Goal: Task Accomplishment & Management: Manage account settings

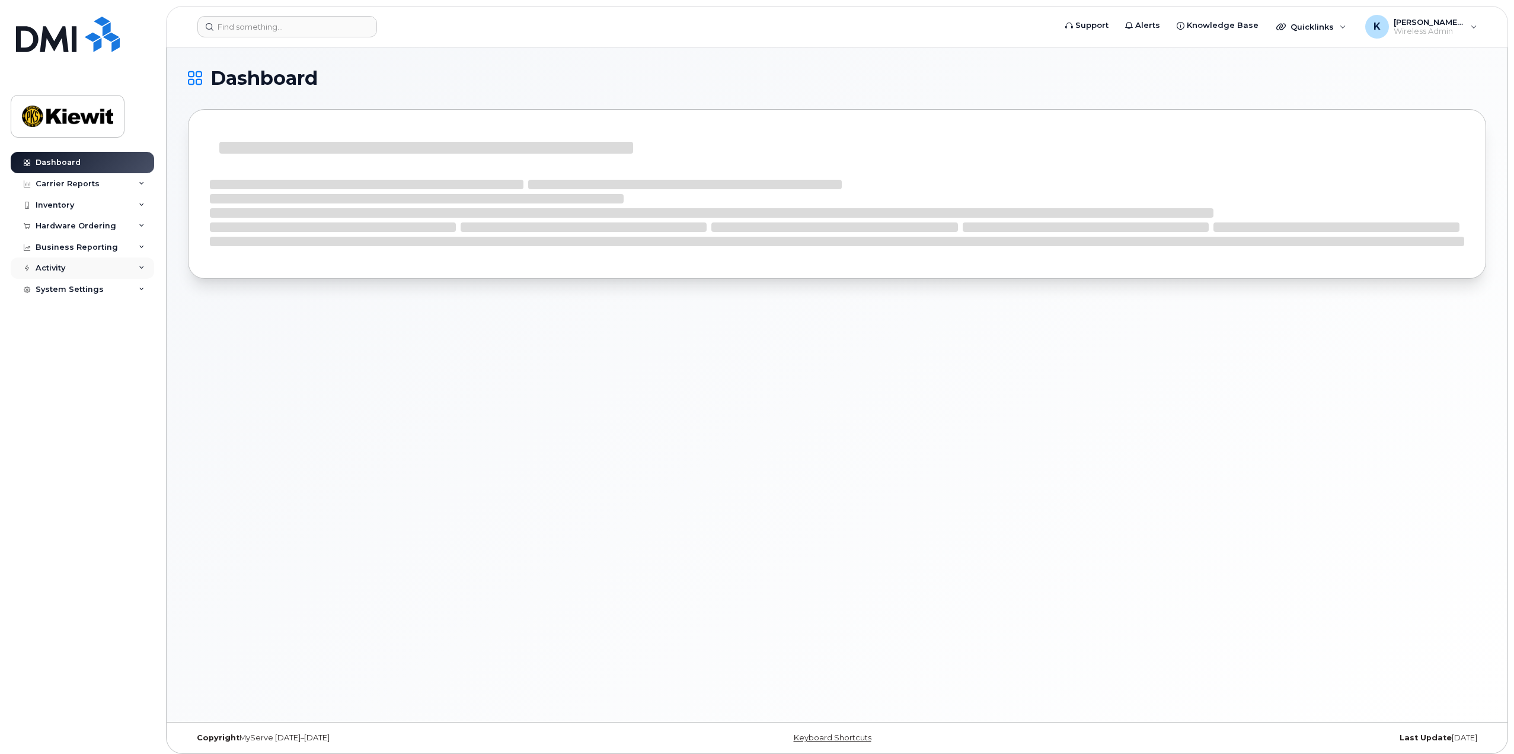
click at [121, 275] on div "Activity" at bounding box center [82, 267] width 143 height 21
click at [123, 185] on div "Carrier Reports" at bounding box center [82, 183] width 143 height 21
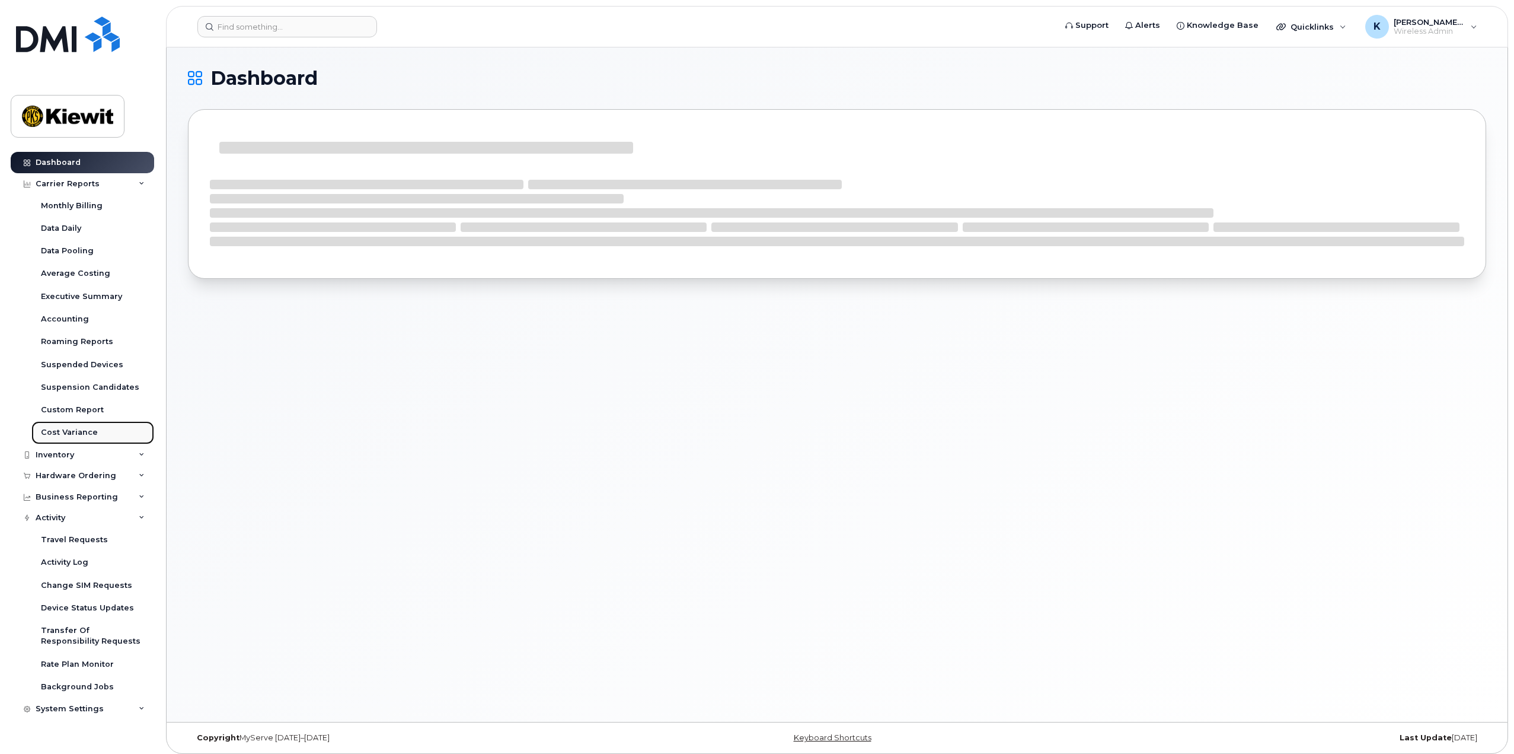
click at [79, 433] on div "Cost Variance" at bounding box center [69, 432] width 57 height 11
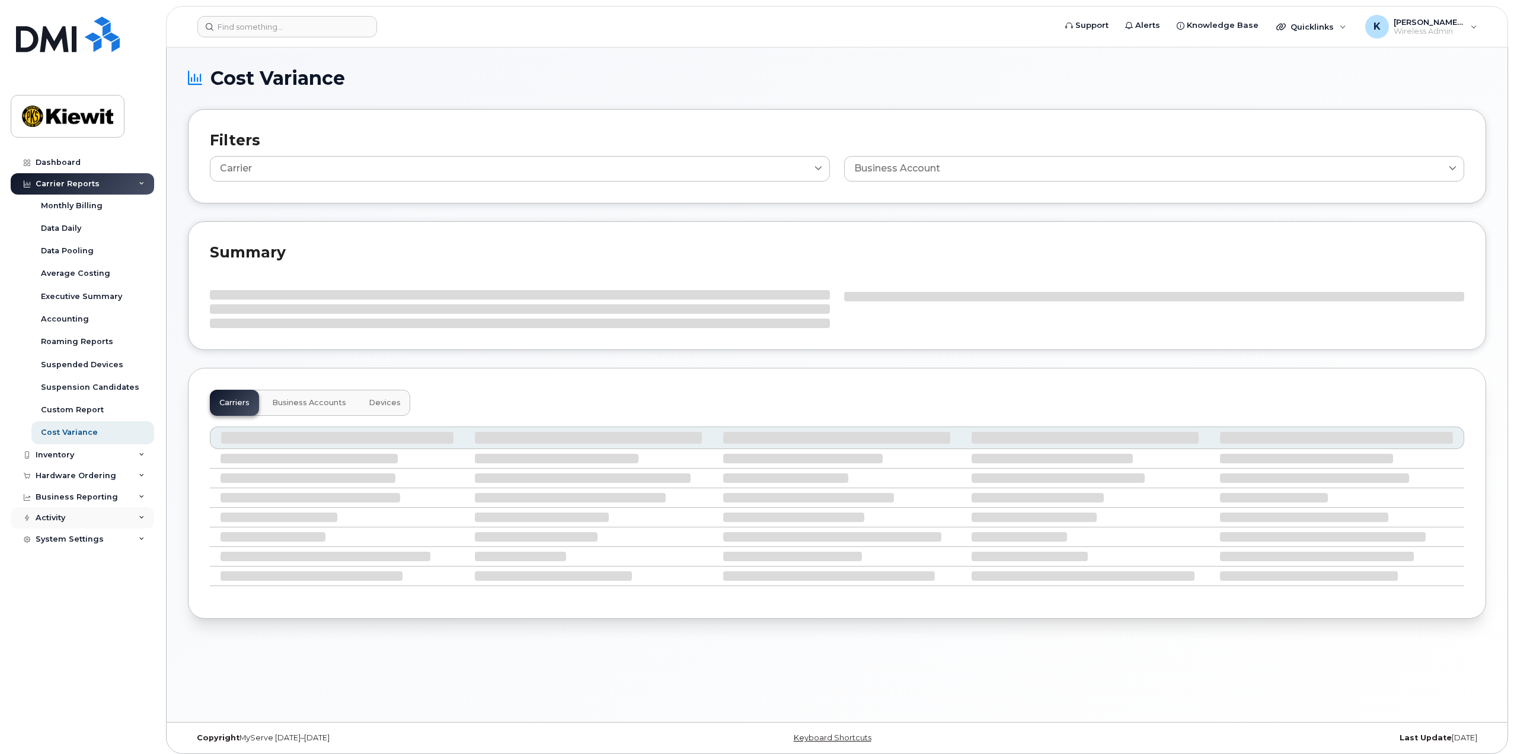
click at [123, 524] on div "Activity" at bounding box center [82, 517] width 143 height 21
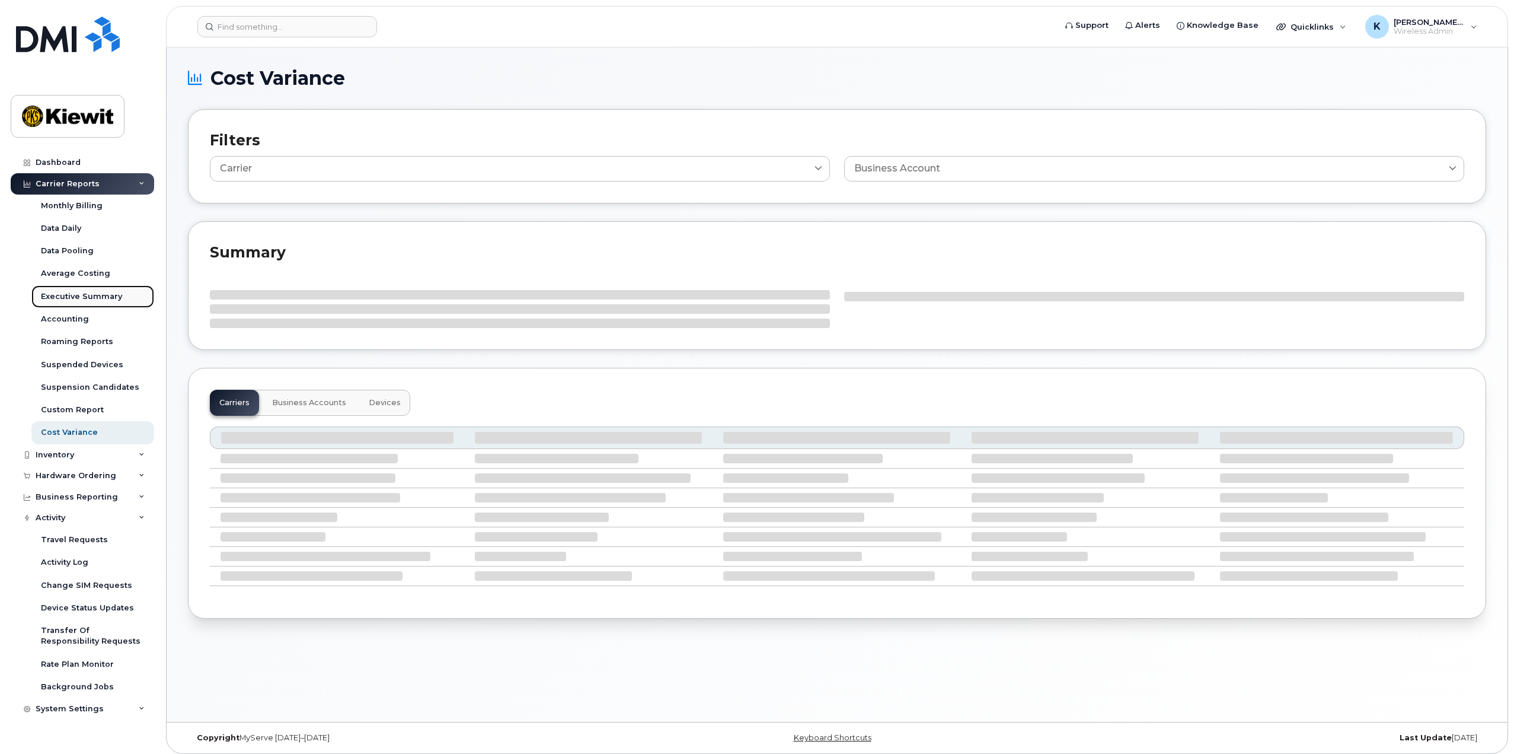
click at [78, 295] on div "Executive Summary" at bounding box center [81, 296] width 81 height 11
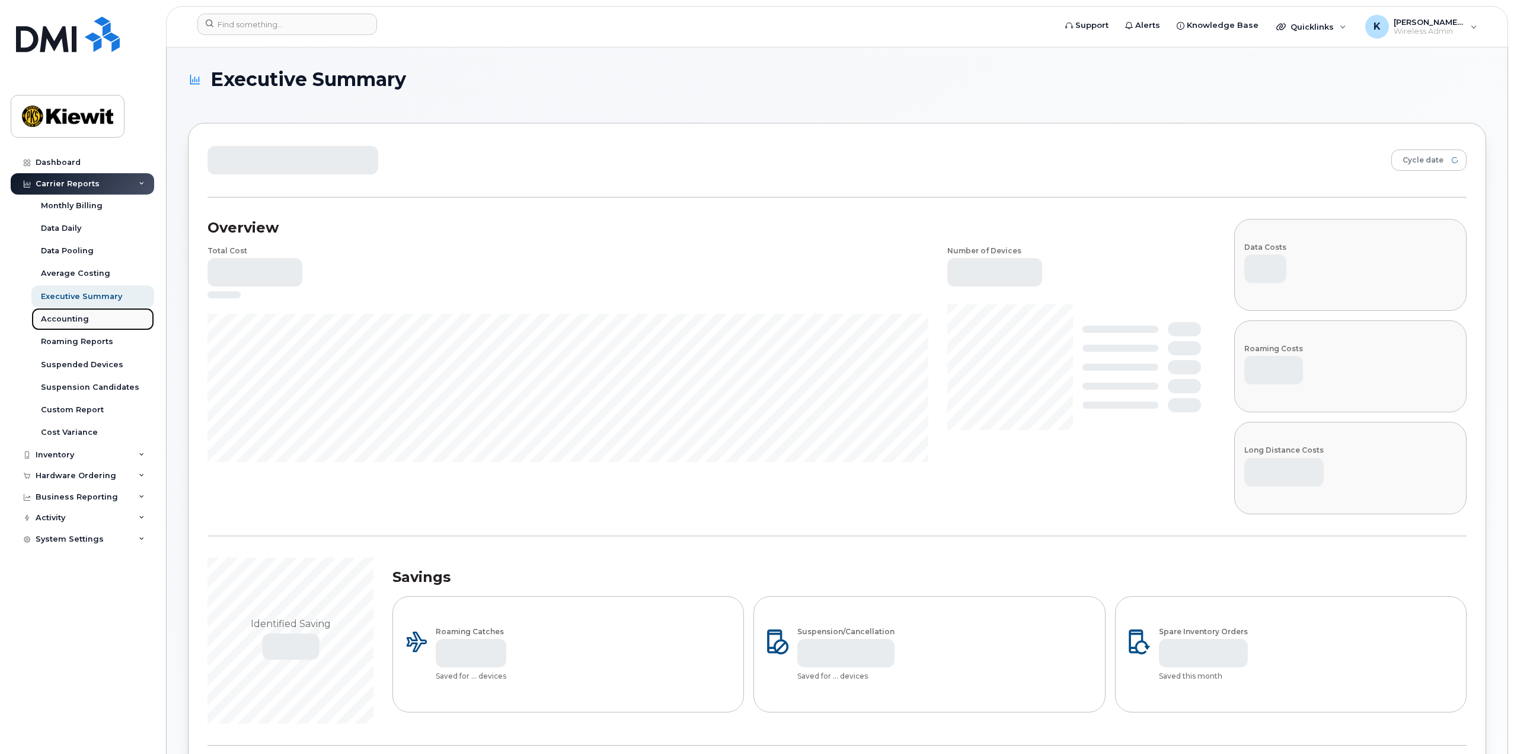
click at [75, 320] on div "Accounting" at bounding box center [65, 319] width 48 height 11
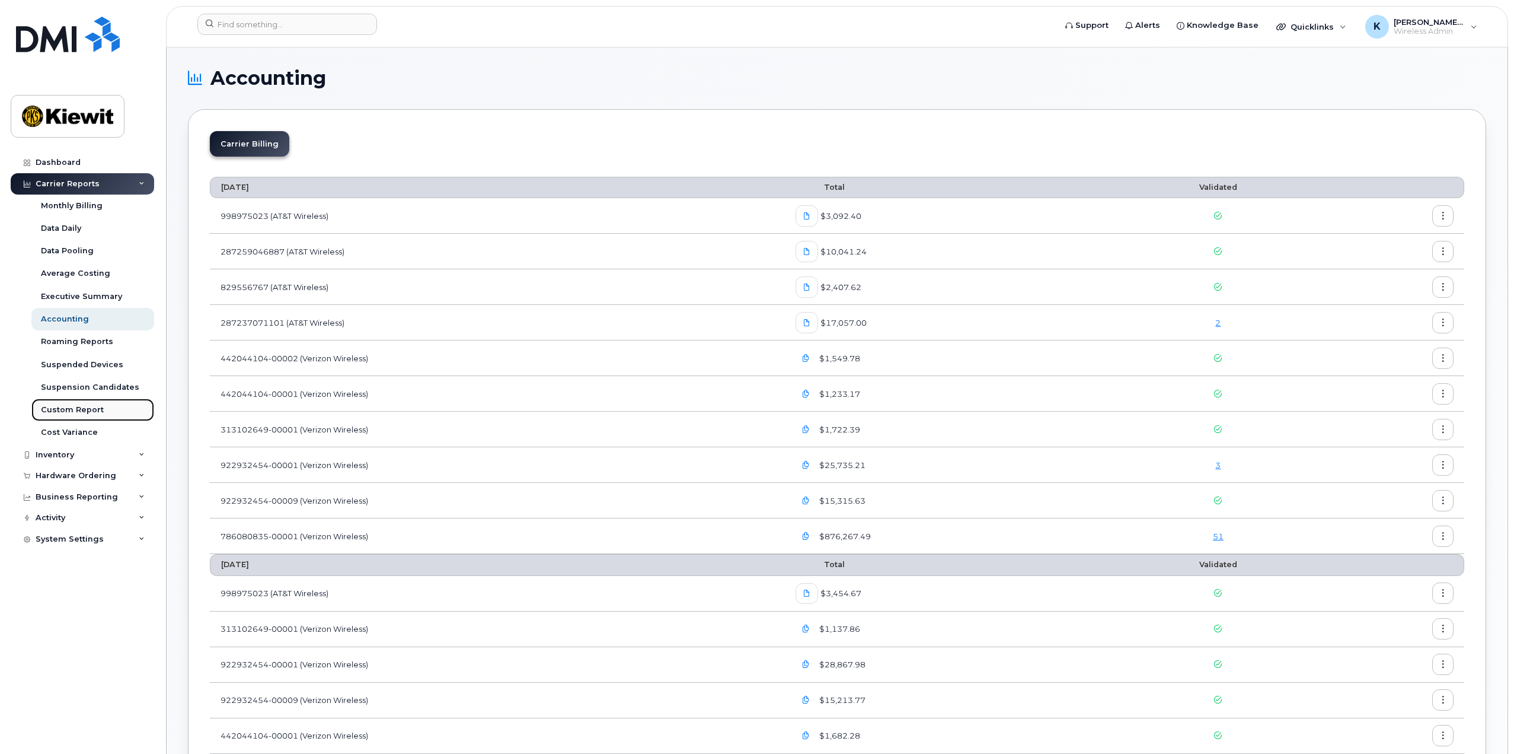
click at [84, 407] on div "Custom Report" at bounding box center [72, 409] width 63 height 11
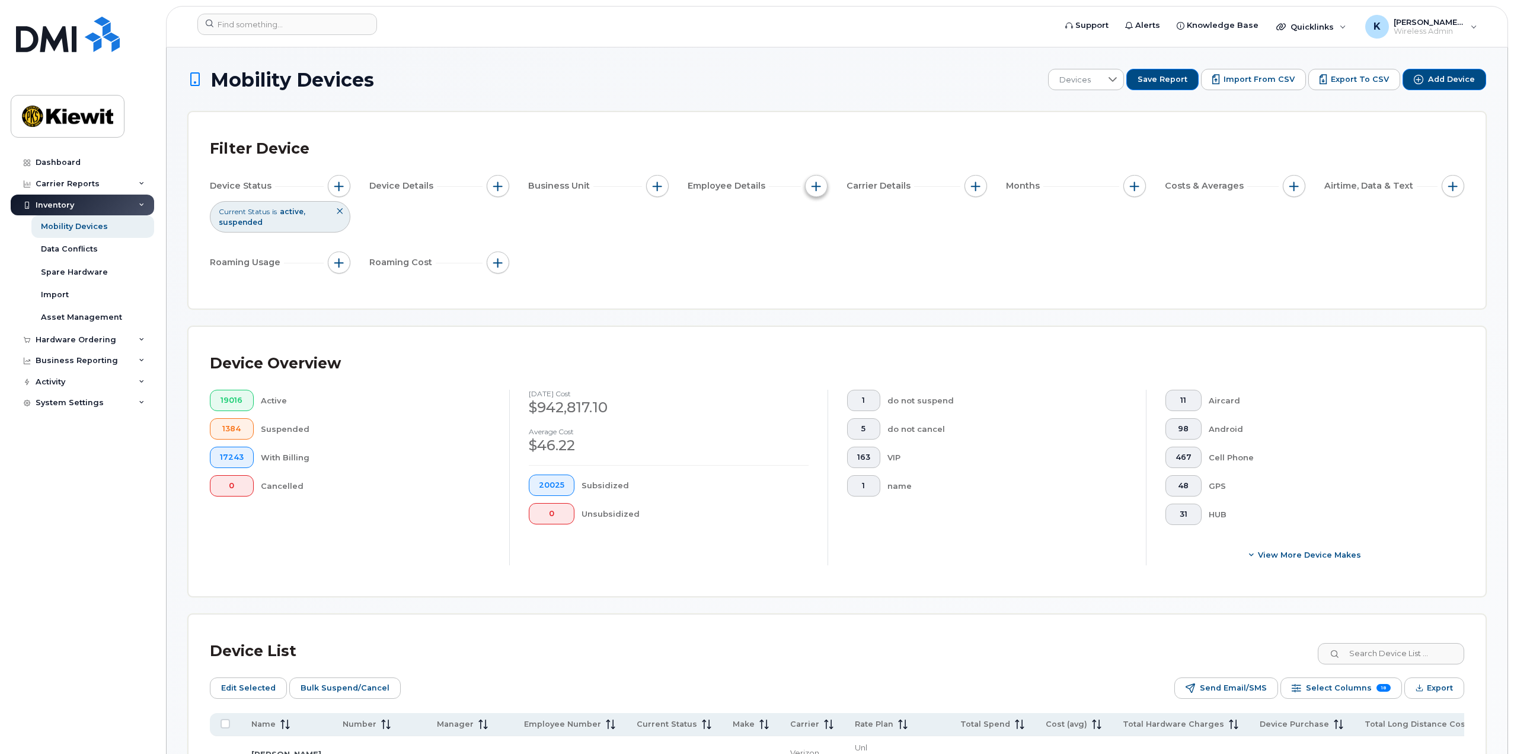
click at [807, 186] on button "button" at bounding box center [816, 186] width 23 height 23
click at [821, 224] on input "Employee Name" at bounding box center [819, 221] width 9 height 9
checkbox input "true"
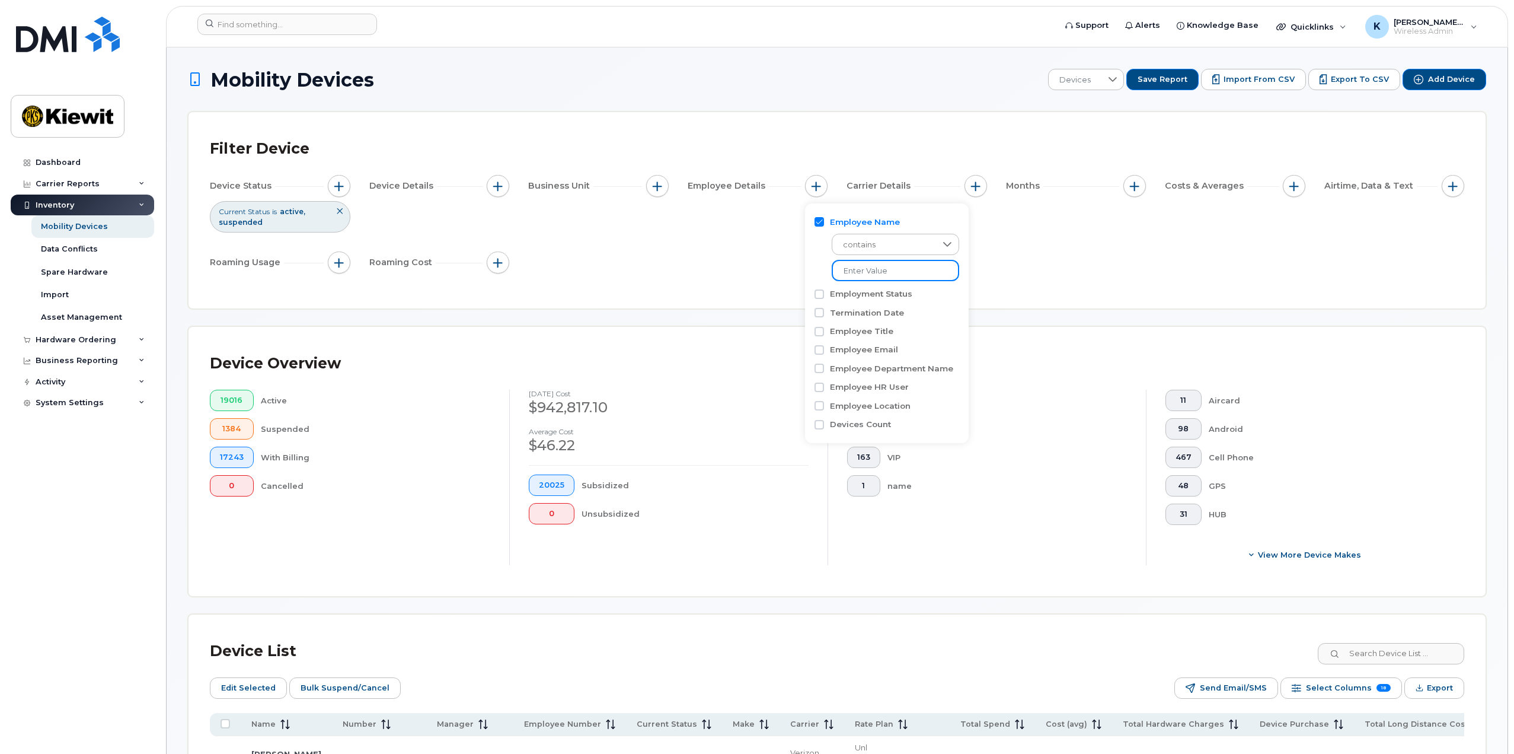
click at [874, 270] on input at bounding box center [895, 270] width 127 height 21
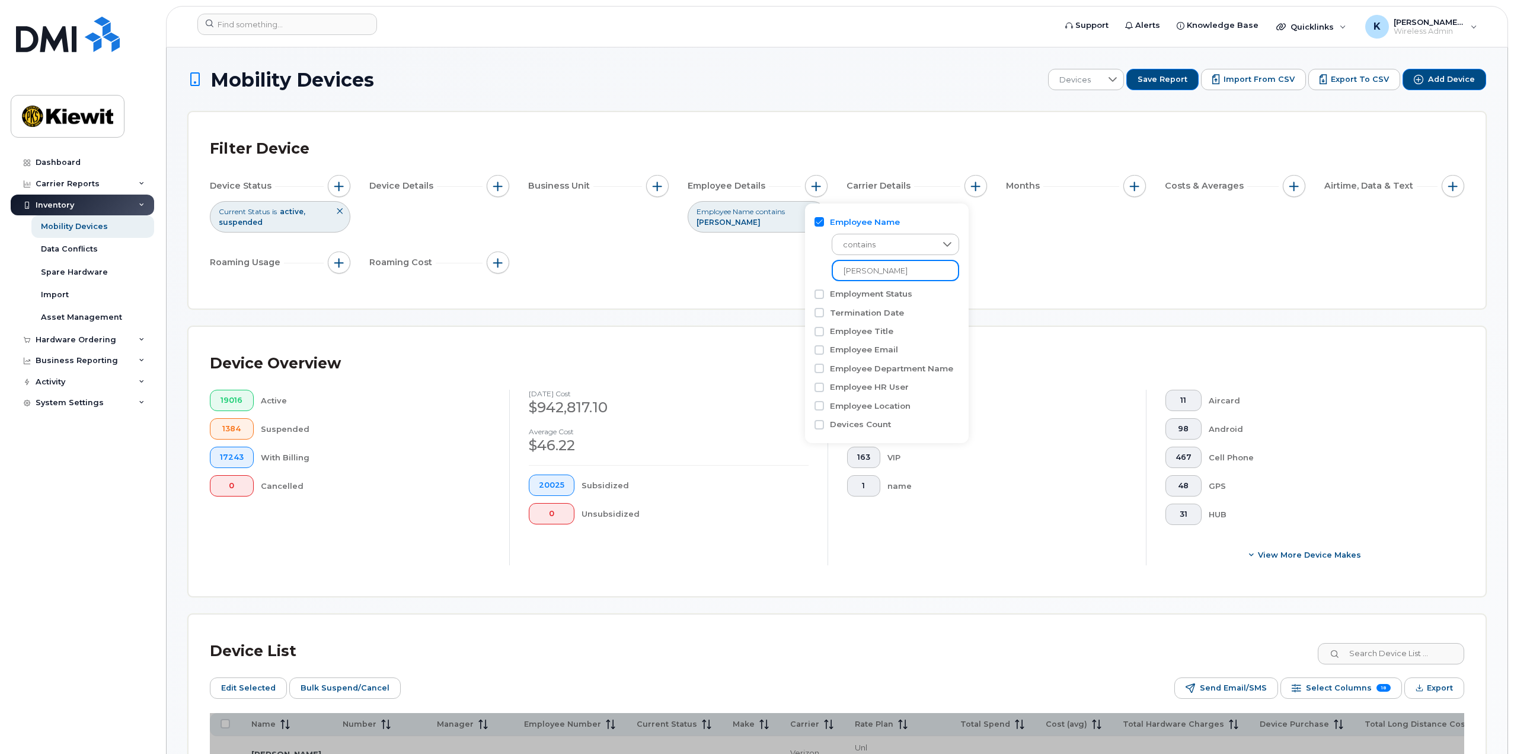
type input "Kiefer"
click at [1002, 278] on div "Filter Device Device Status Current Status is active suspended Device Details B…" at bounding box center [837, 210] width 1254 height 154
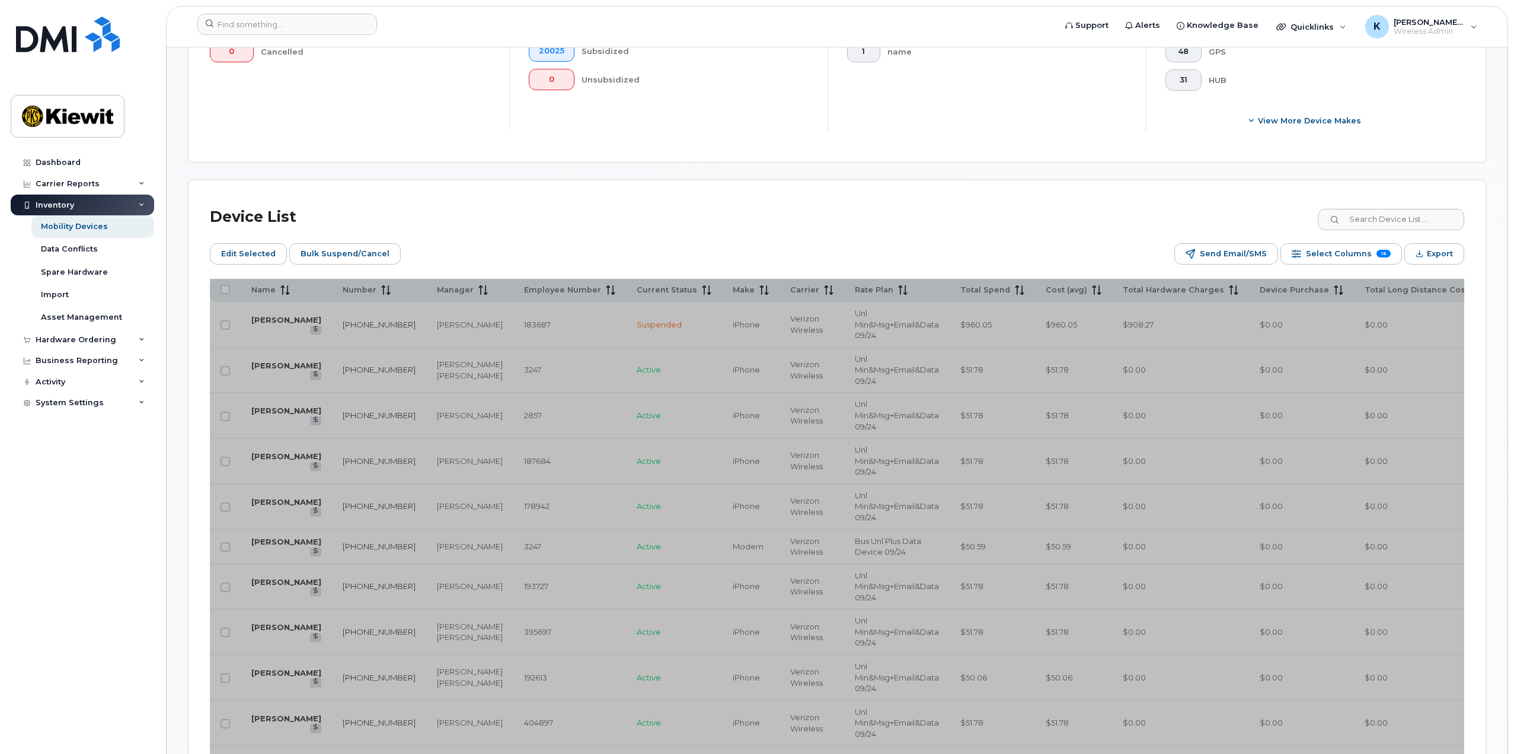
scroll to position [474, 0]
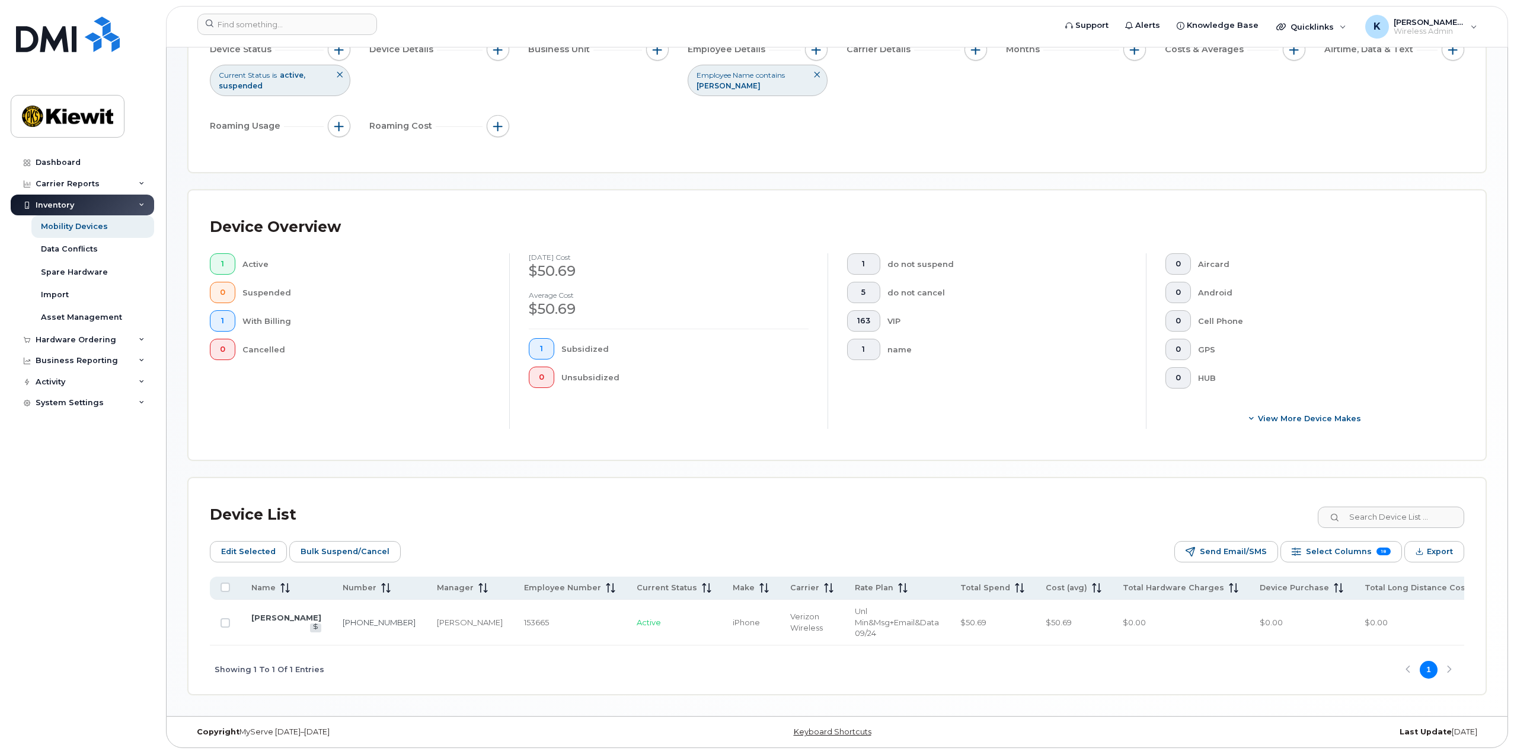
scroll to position [140, 0]
click at [271, 612] on link "RODNEY KIEFER" at bounding box center [286, 616] width 70 height 9
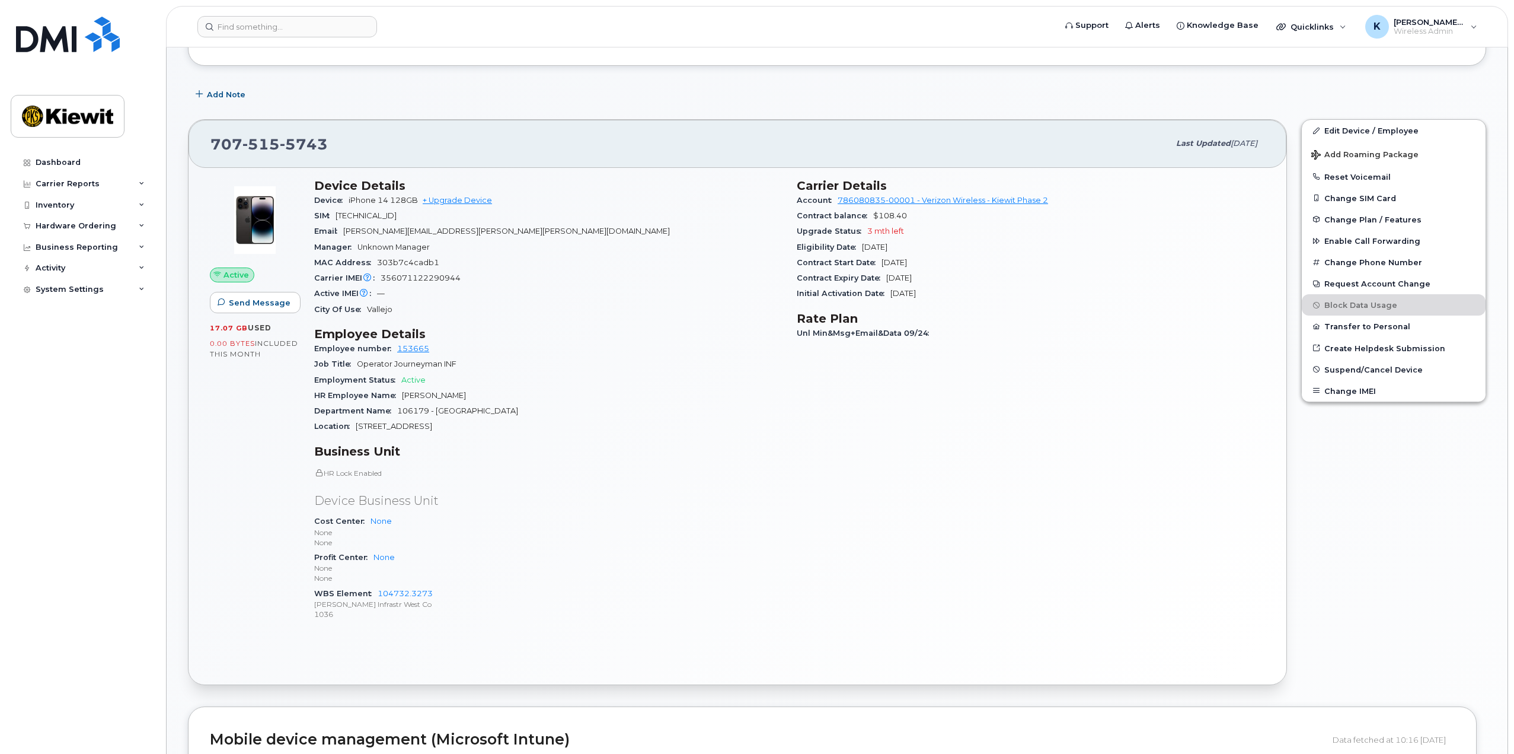
scroll to position [178, 0]
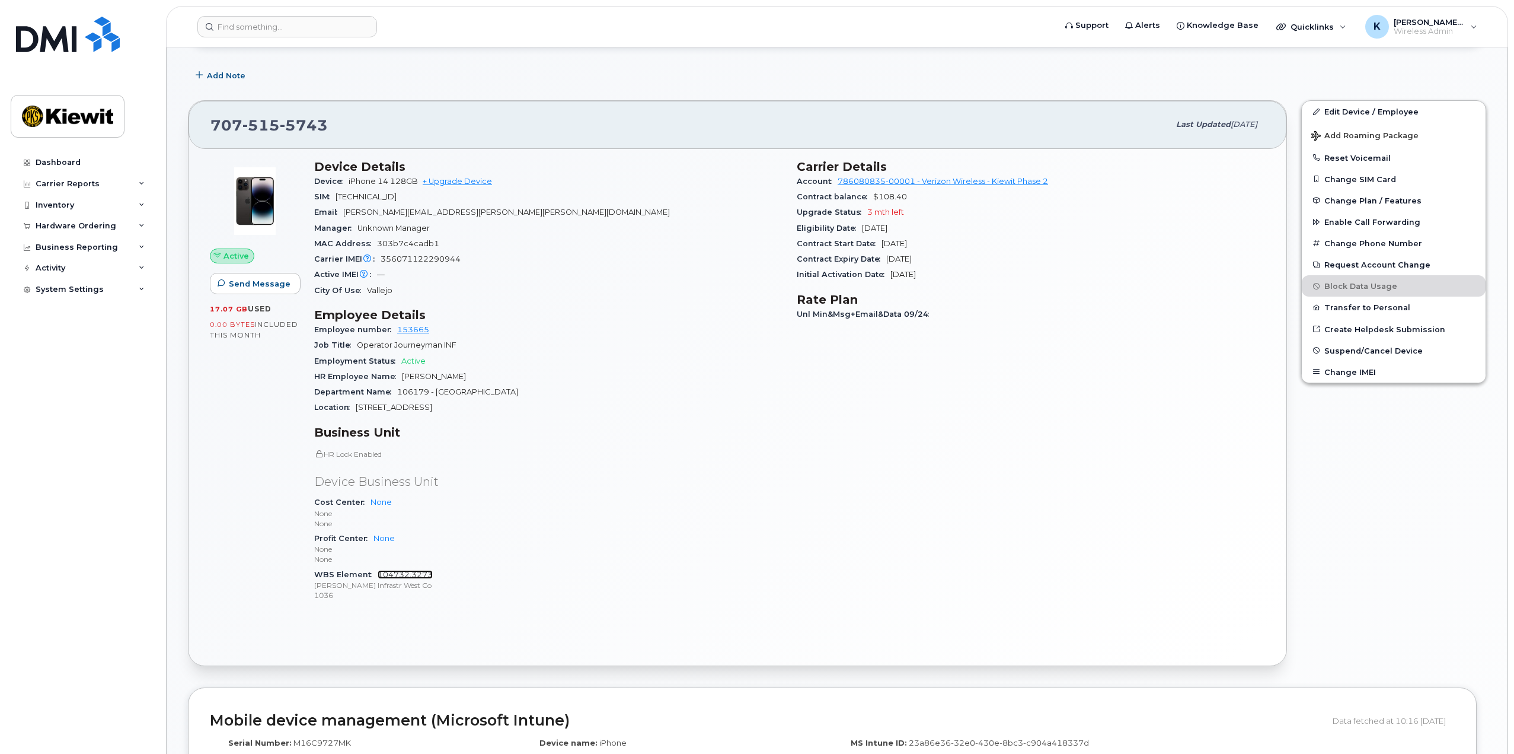
click at [422, 572] on link "104732.3273" at bounding box center [405, 574] width 55 height 9
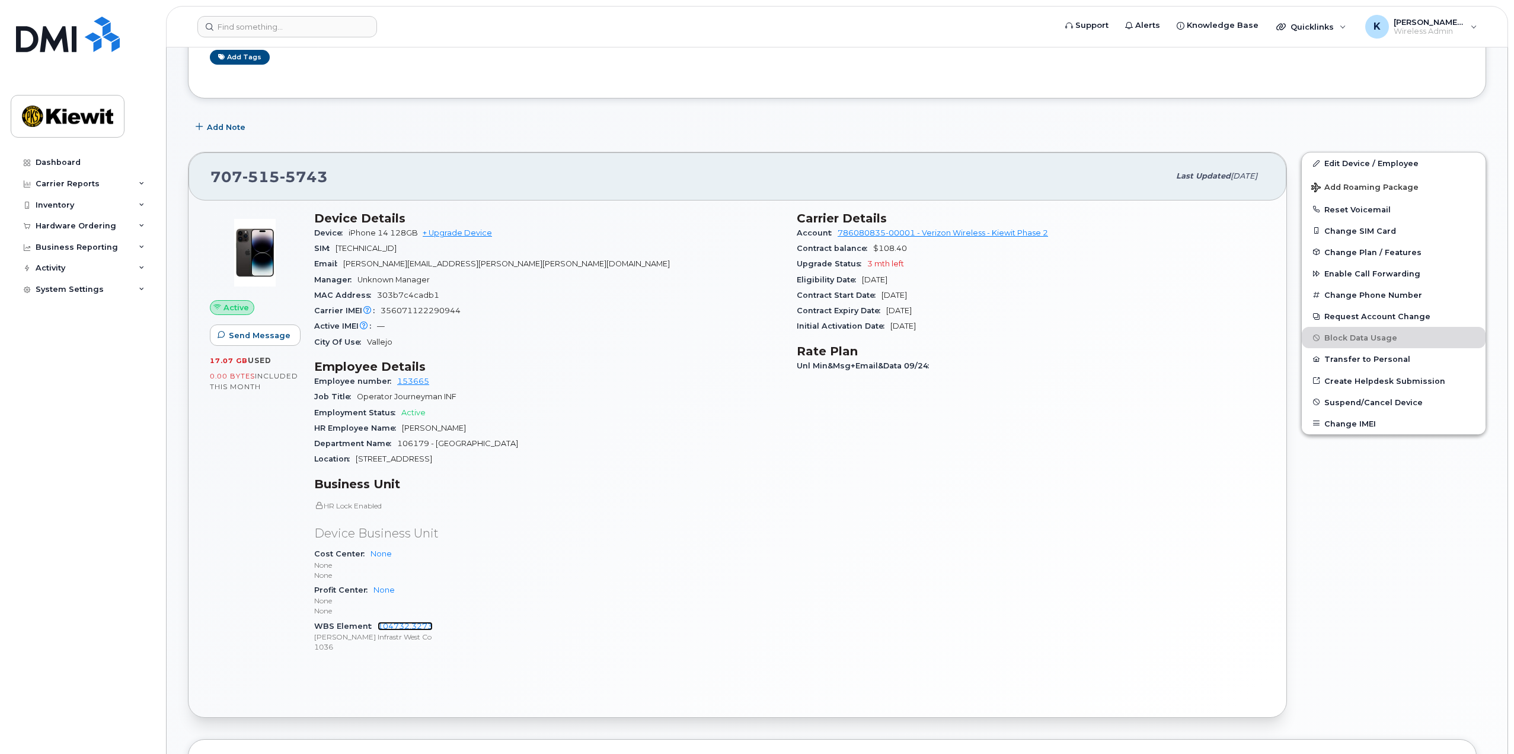
scroll to position [119, 0]
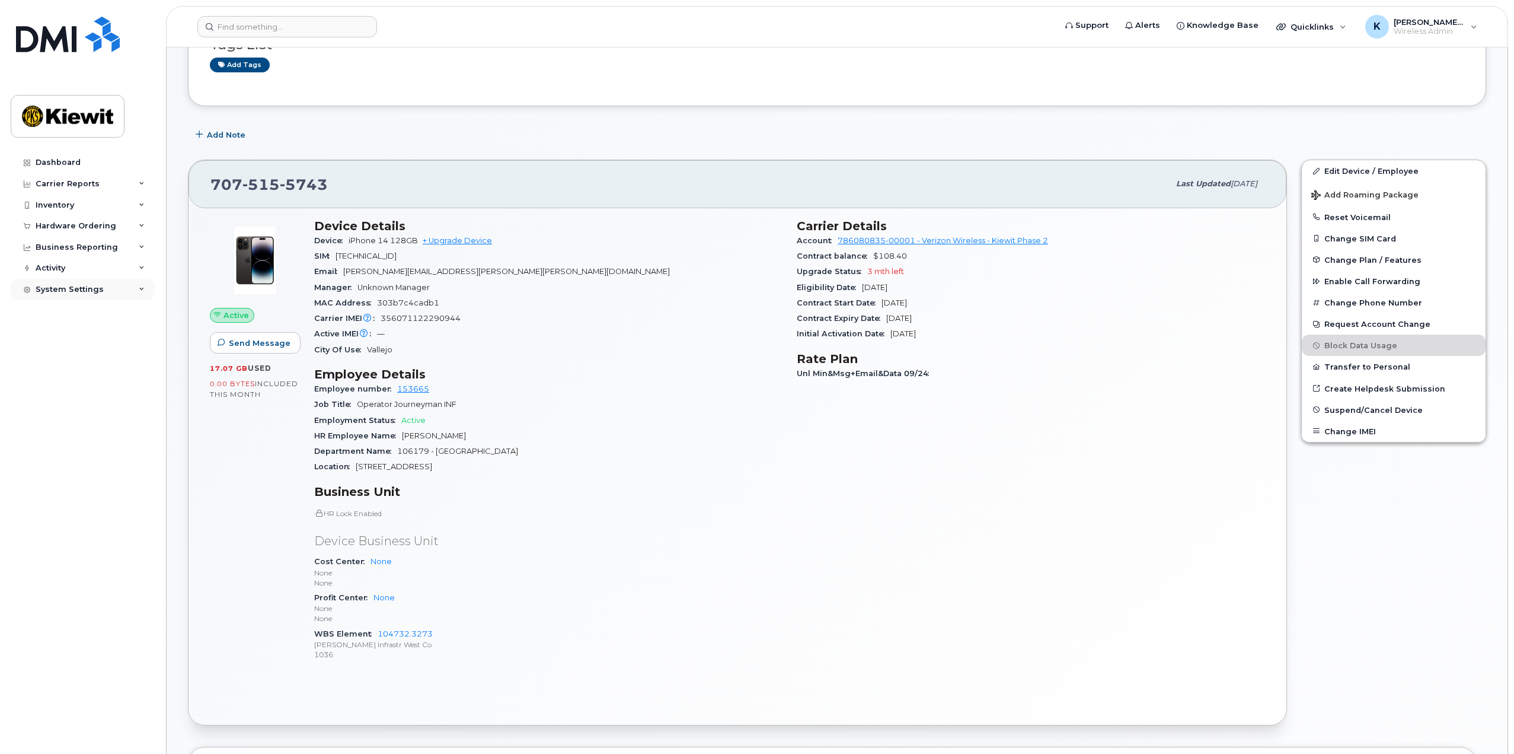
click at [138, 287] on div "System Settings" at bounding box center [82, 289] width 143 height 21
click at [141, 270] on icon at bounding box center [142, 268] width 6 height 6
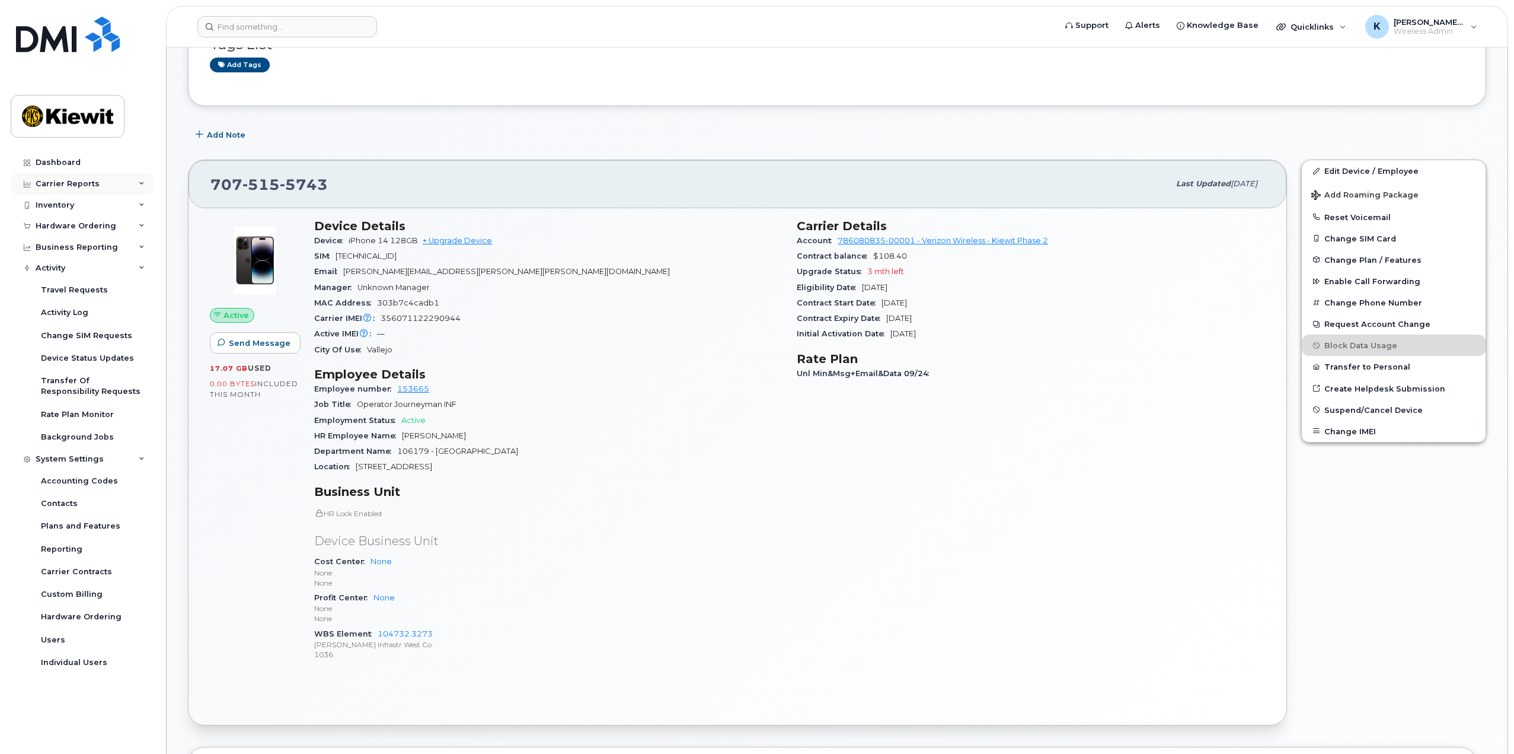
click at [138, 186] on div "Carrier Reports" at bounding box center [82, 183] width 143 height 21
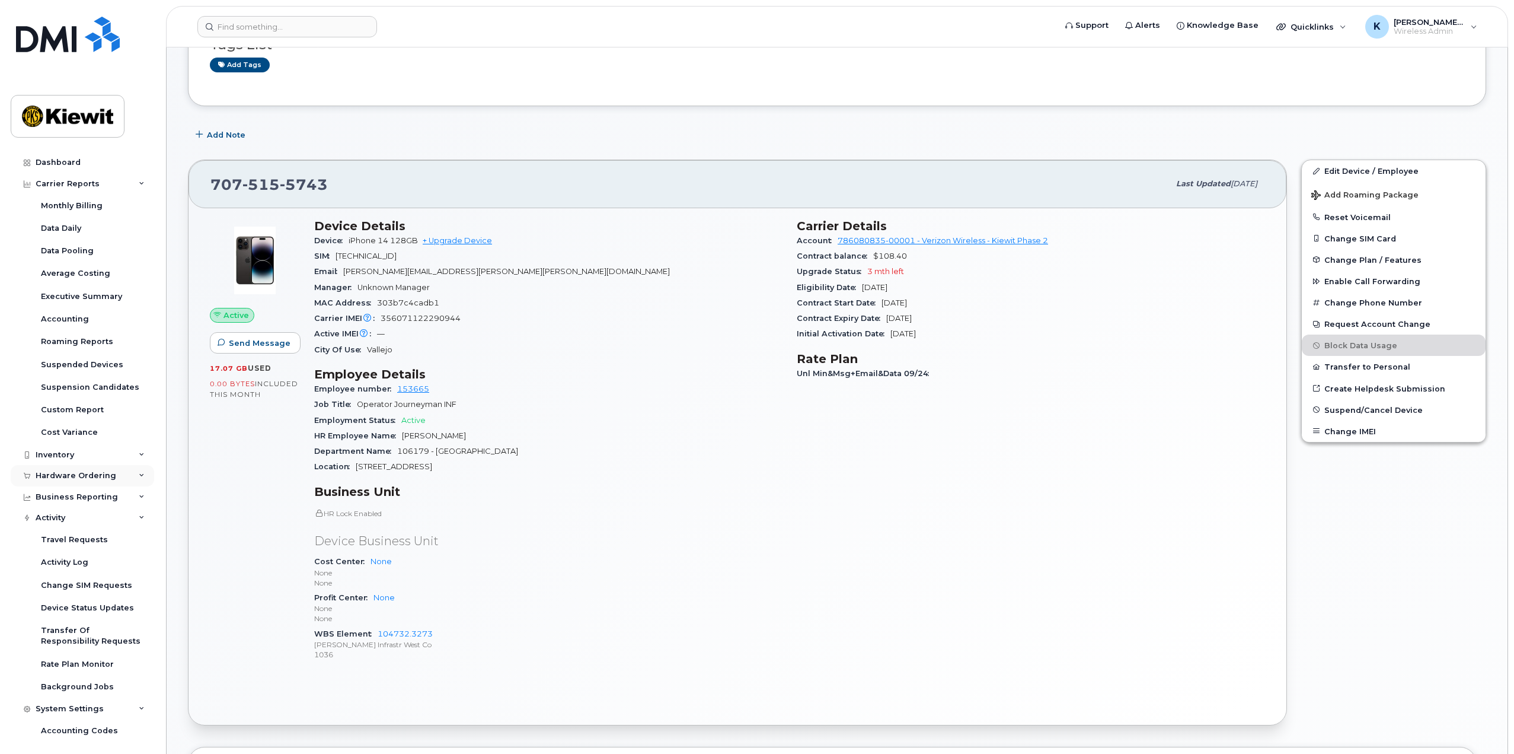
click at [121, 474] on div "Hardware Ordering" at bounding box center [82, 475] width 143 height 21
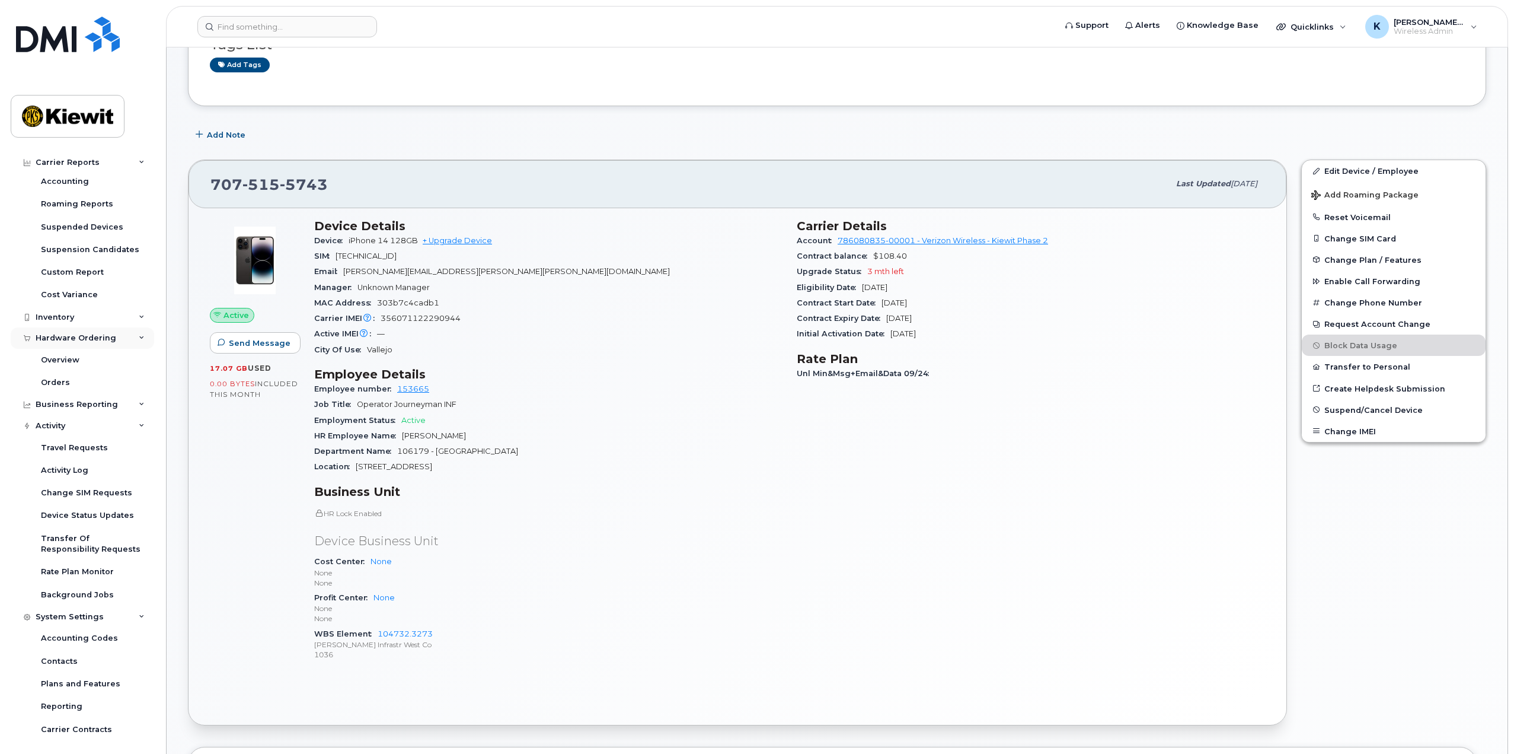
scroll to position [178, 0]
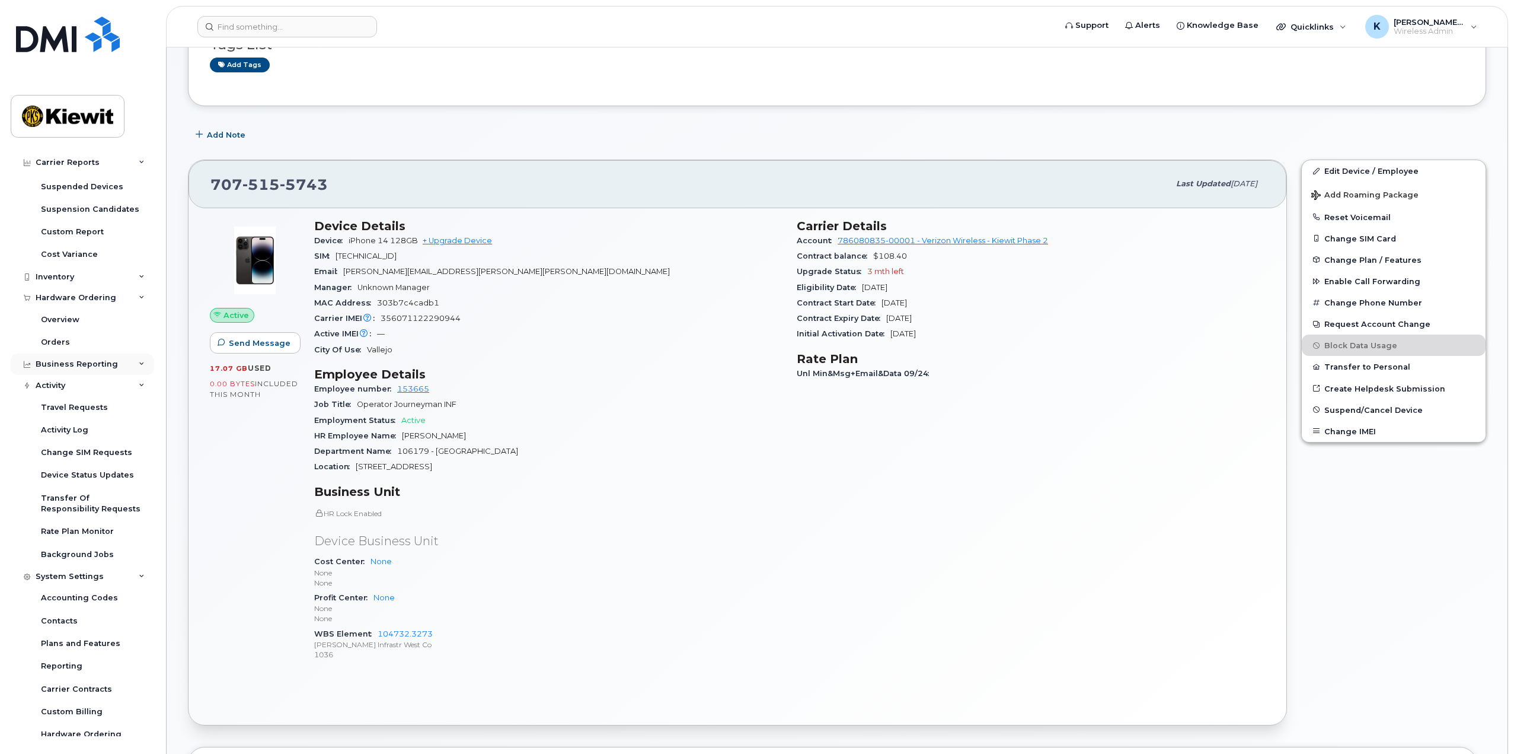
click at [114, 366] on div "Business Reporting" at bounding box center [82, 363] width 143 height 21
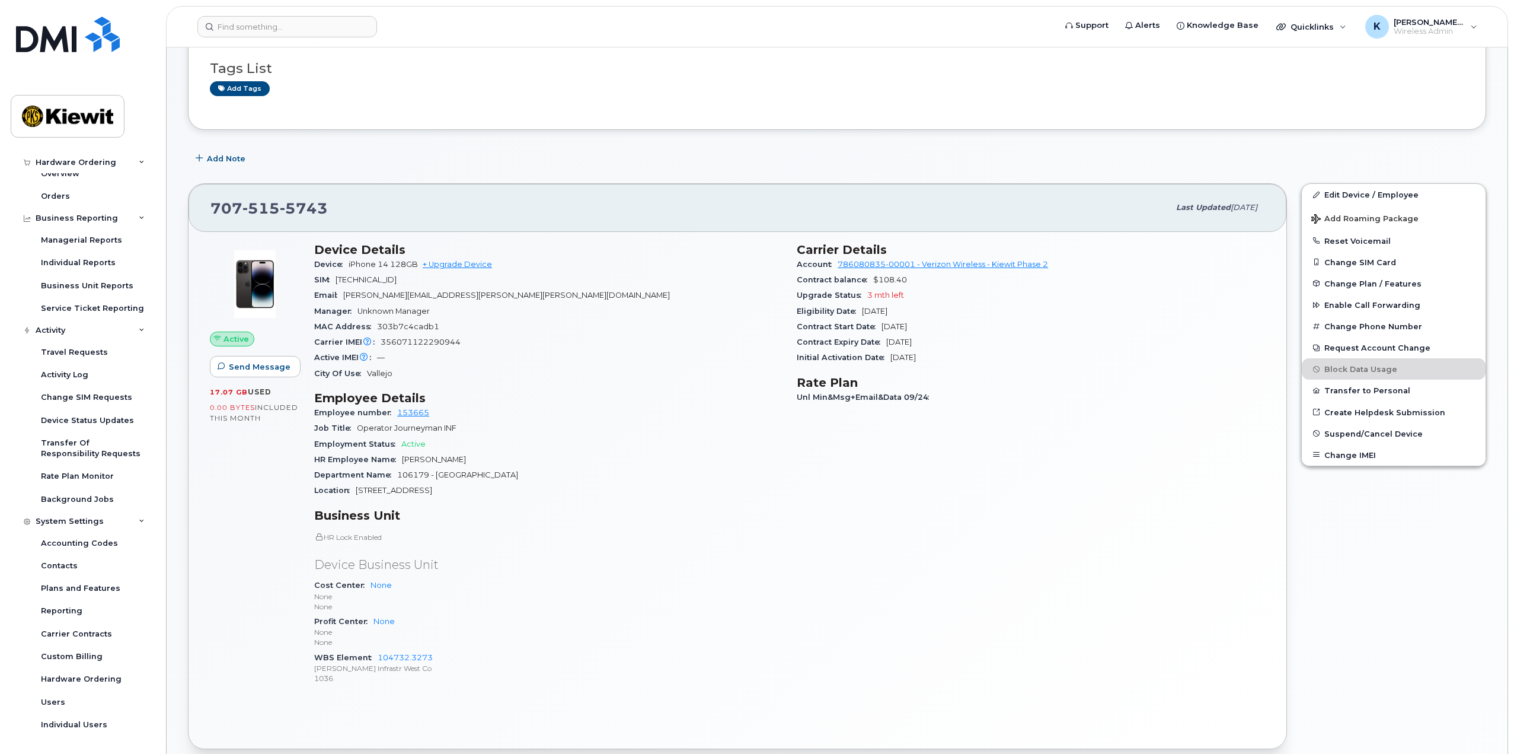
scroll to position [0, 0]
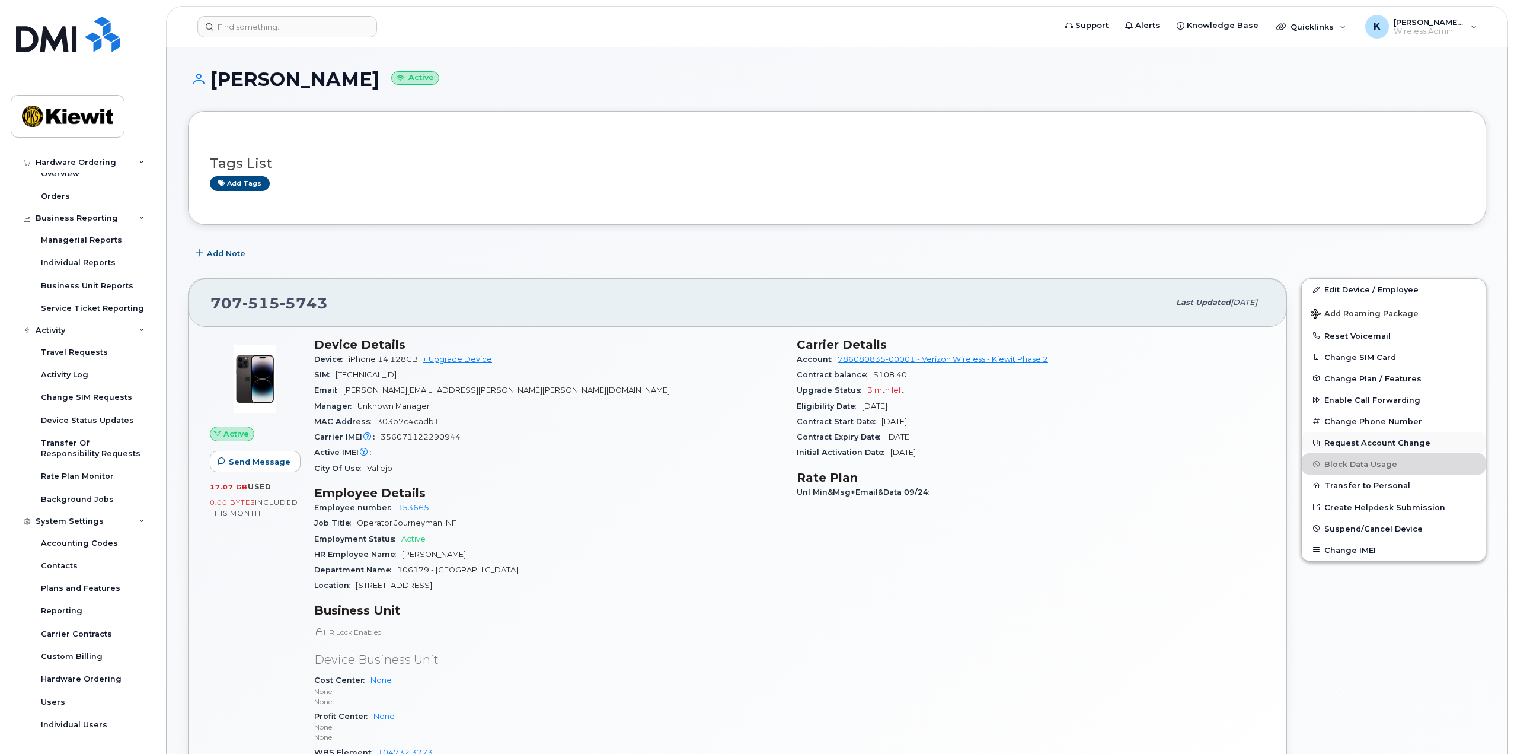
click at [1362, 440] on button "Request Account Change" at bounding box center [1394, 442] width 184 height 21
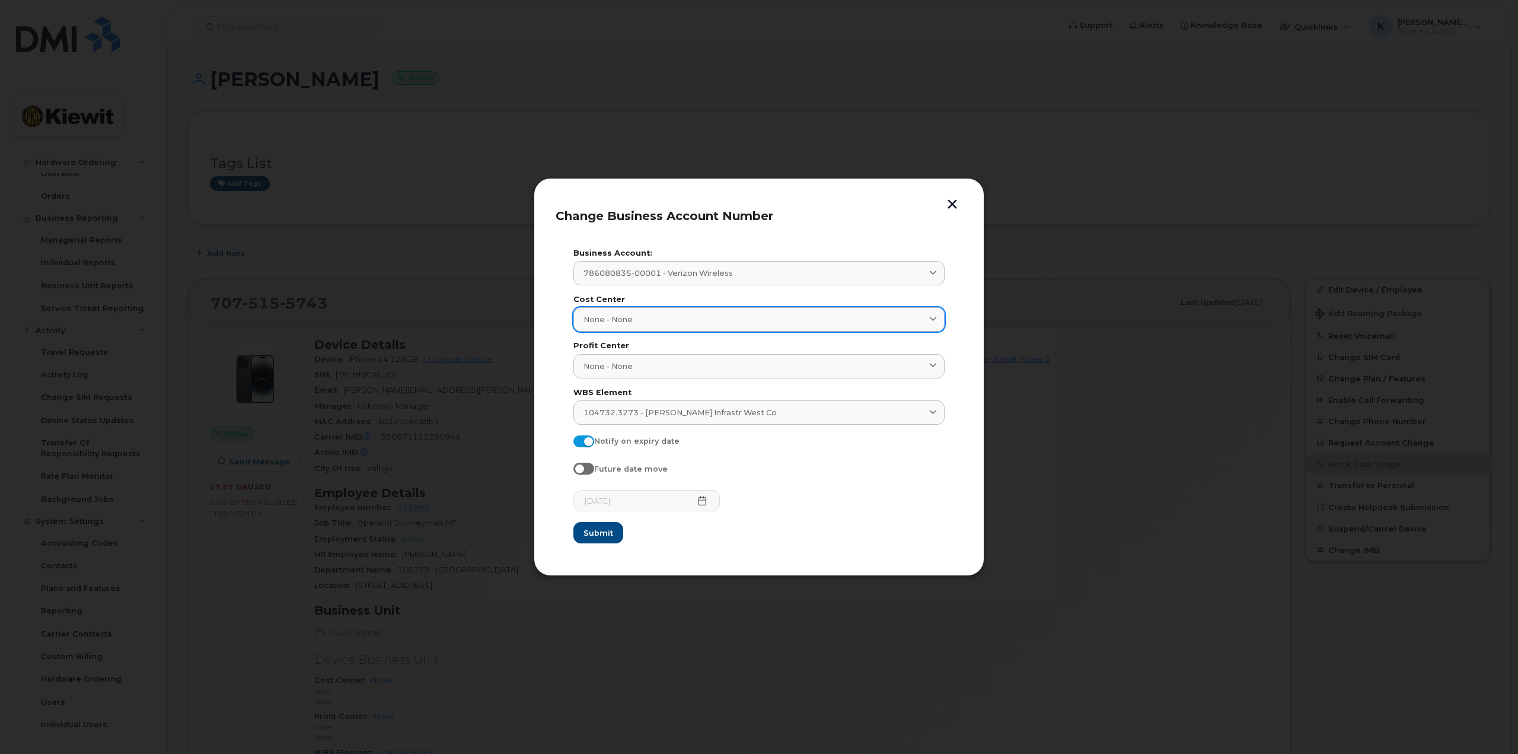
click at [698, 317] on div "None - None" at bounding box center [758, 319] width 351 height 11
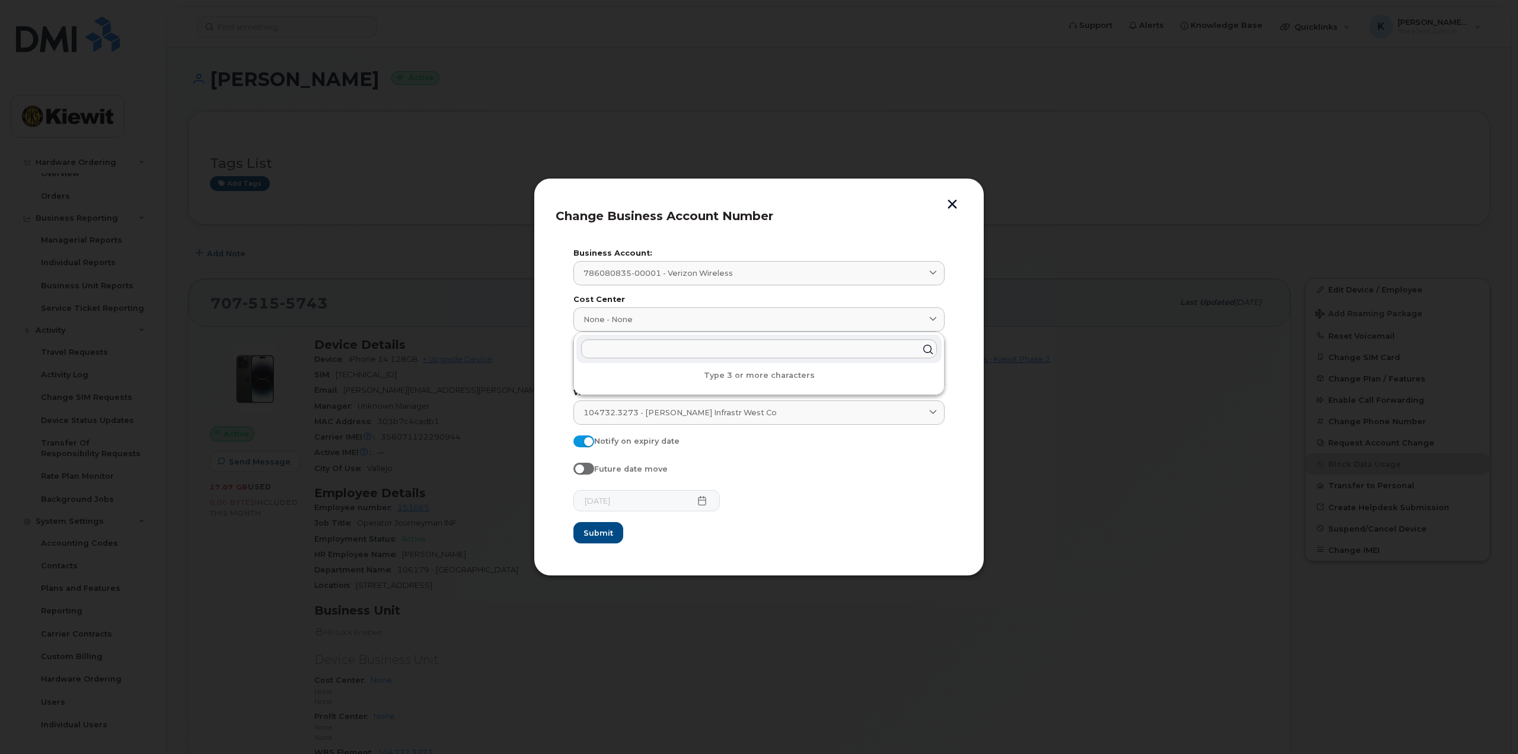
click at [723, 290] on form "Business Account: 786080835-00001 - Verizon Wireless 998975023 - AT&T Wireless …" at bounding box center [758, 397] width 371 height 294
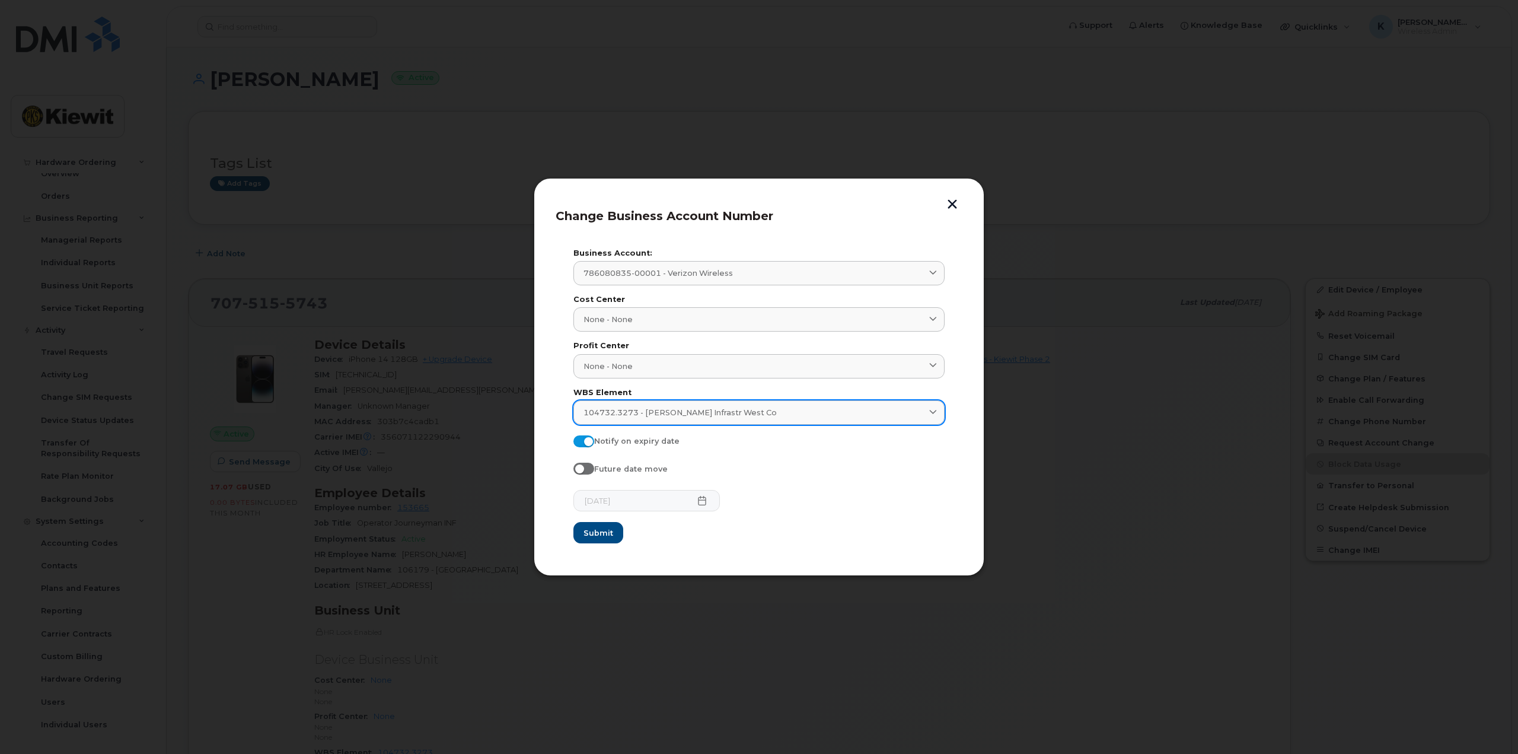
click at [933, 411] on icon at bounding box center [933, 412] width 8 height 8
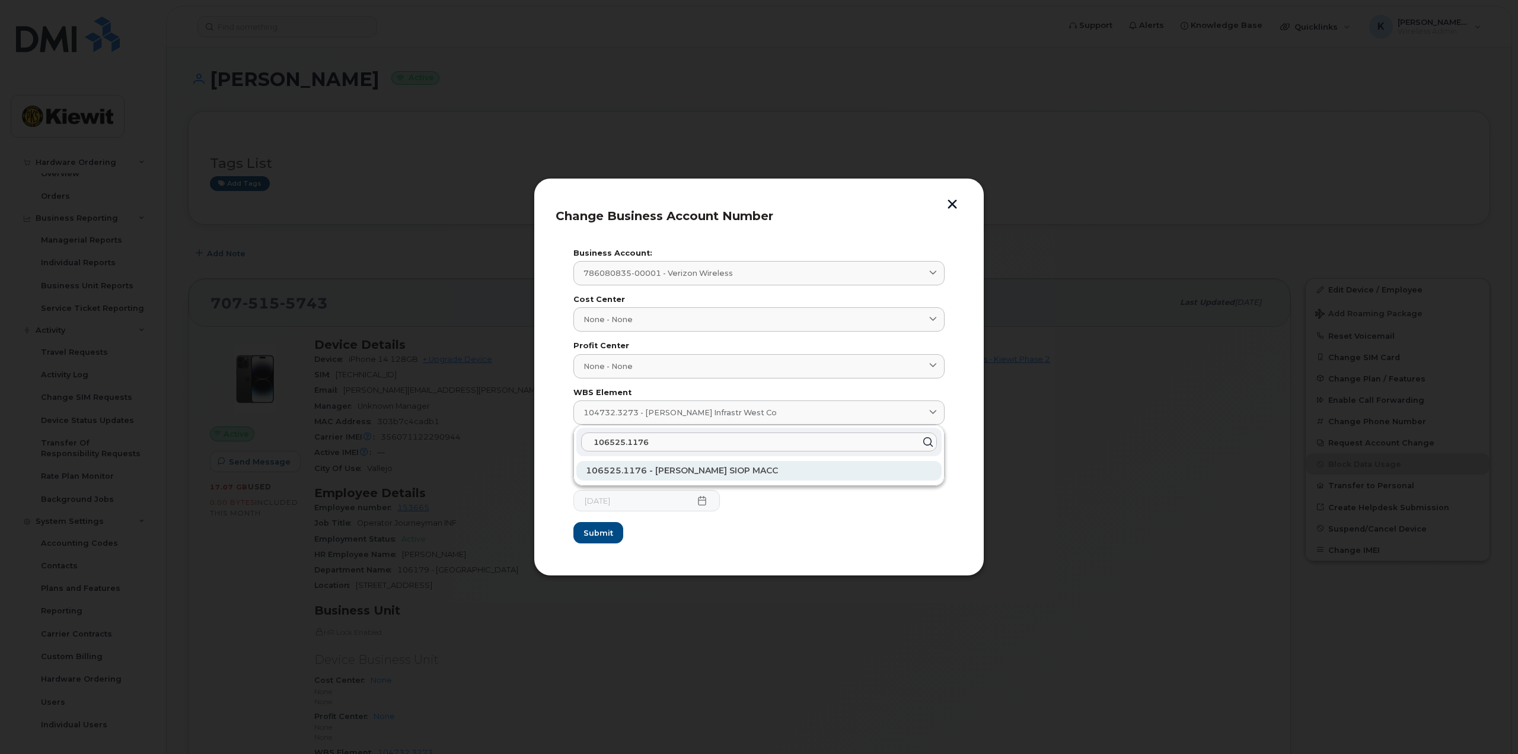
type input "106525.1176"
click at [735, 469] on span "106525.1176 - Kiewit-Alberici SIOP MACC" at bounding box center [682, 470] width 192 height 11
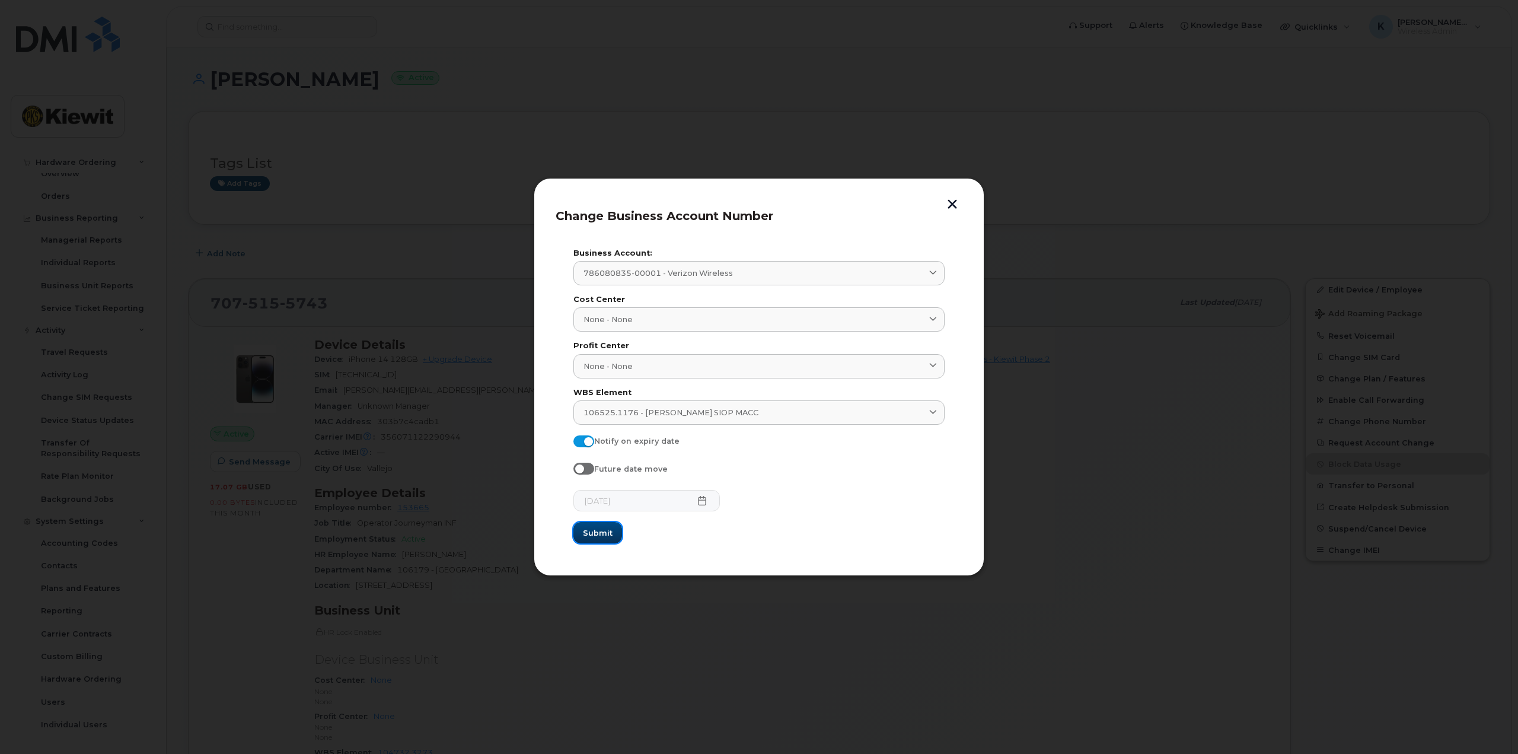
click at [596, 531] on span "Submit" at bounding box center [598, 532] width 30 height 11
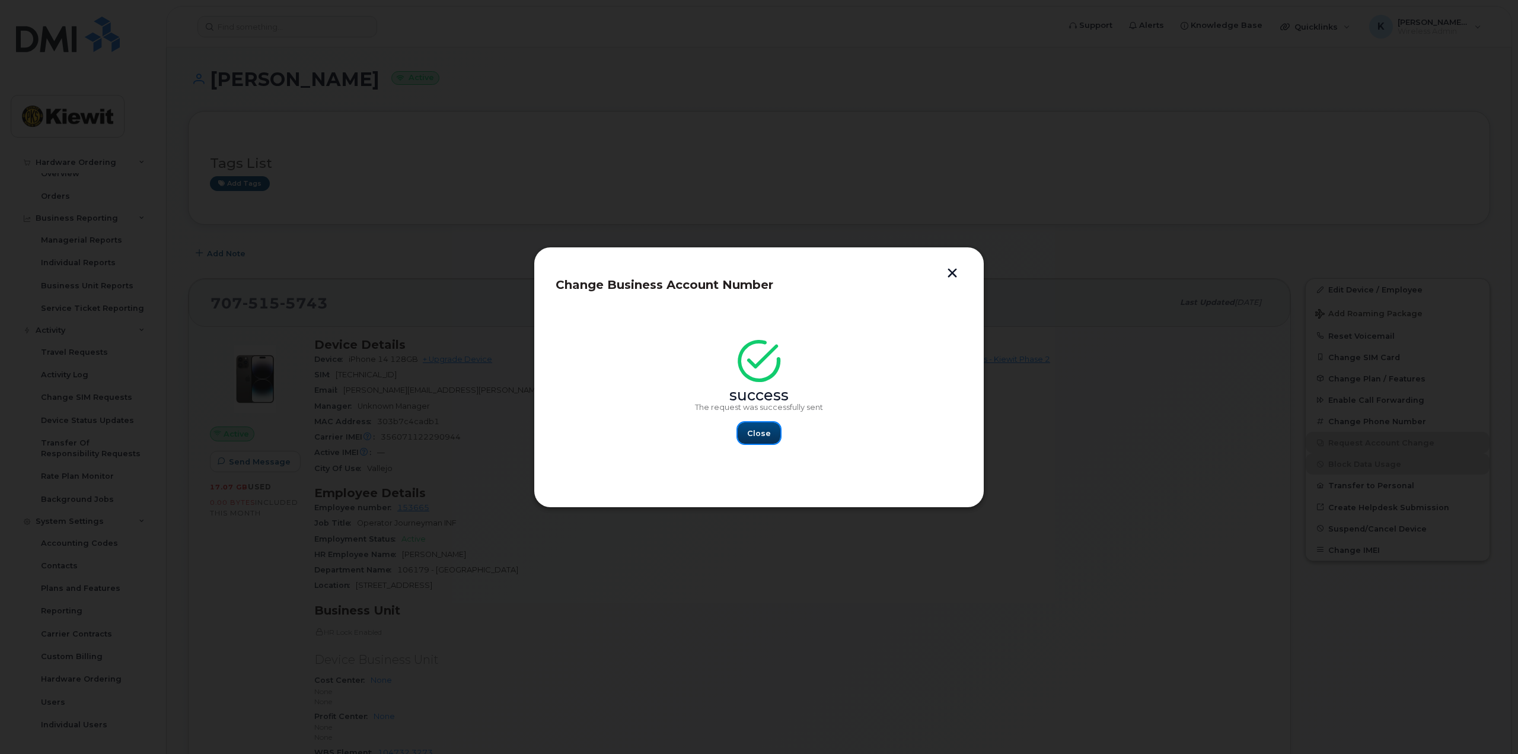
click at [758, 433] on span "Close" at bounding box center [759, 432] width 24 height 11
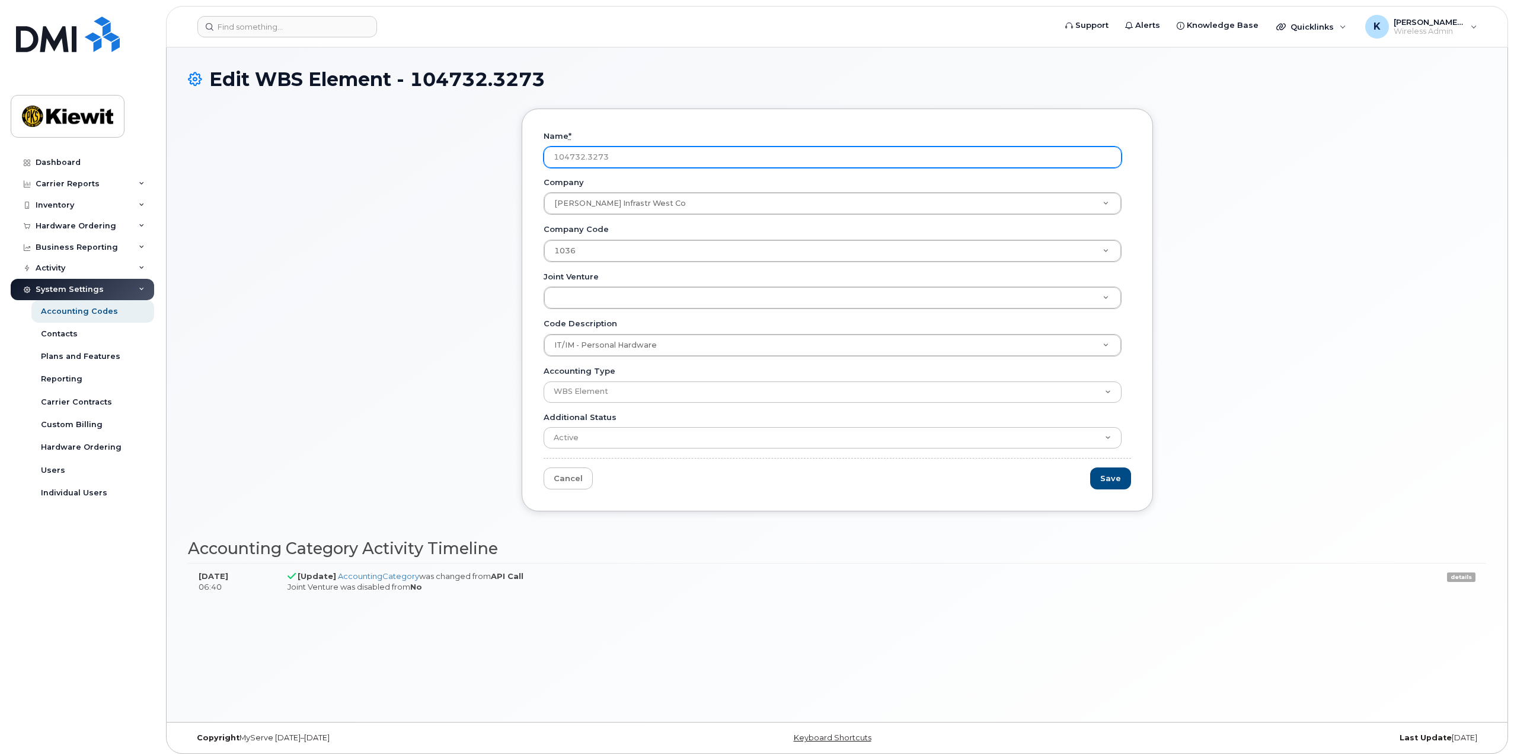
click at [618, 157] on input "104732.3273" at bounding box center [833, 156] width 578 height 21
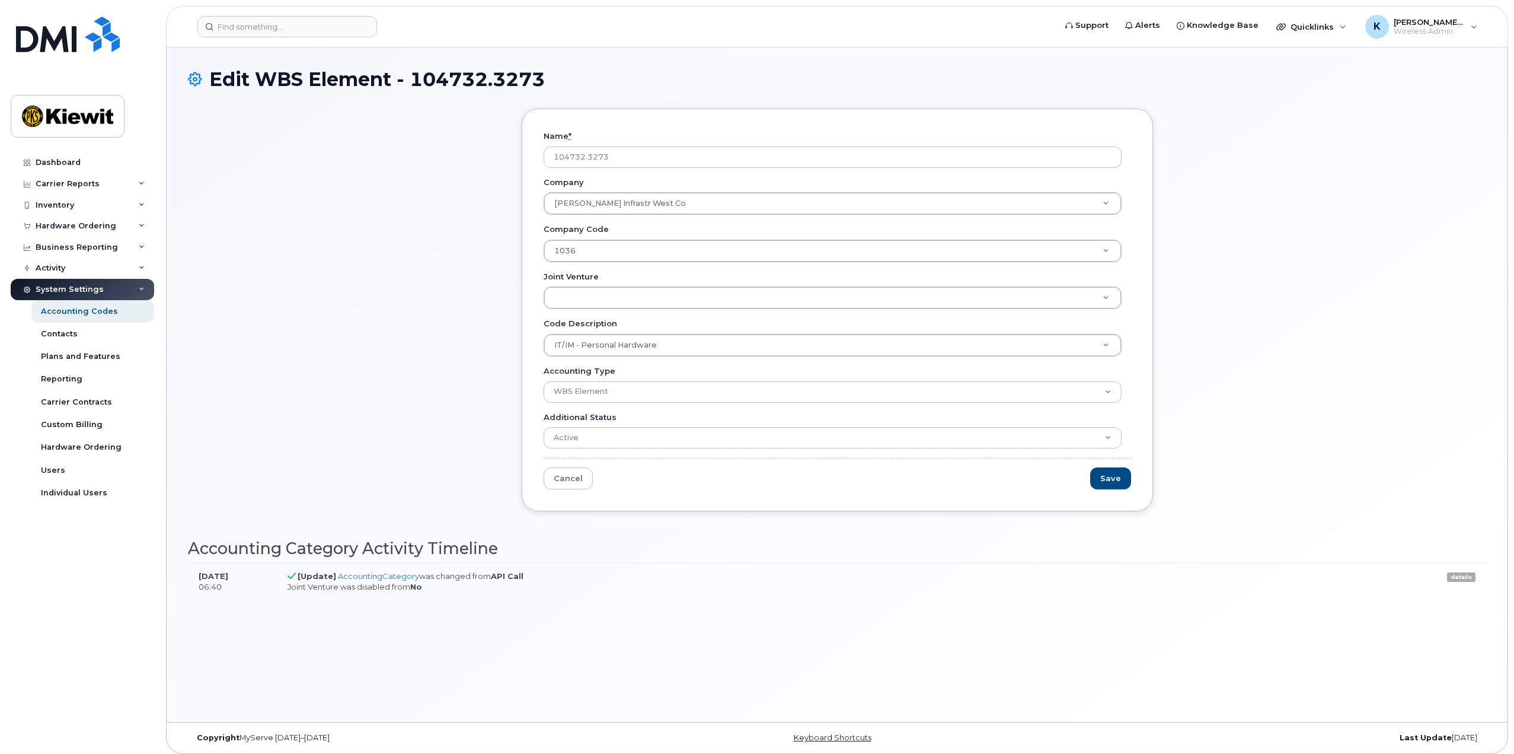
drag, startPoint x: 618, startPoint y: 156, endPoint x: 537, endPoint y: 159, distance: 81.9
click at [532, 154] on div "Name * 104732.3273 Company [PERSON_NAME] Infrastr West Co Company Company IT/IM…" at bounding box center [837, 309] width 631 height 403
type input "106525.1176"
click at [1112, 468] on input "Save" at bounding box center [1110, 478] width 41 height 22
type input "Saving..."
